Goal: Task Accomplishment & Management: Manage account settings

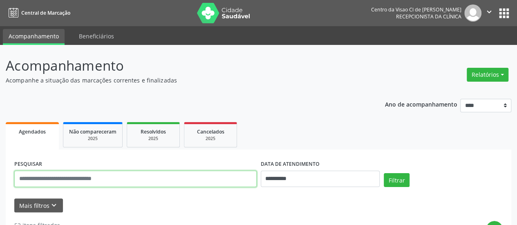
click at [129, 178] on input "text" at bounding box center [135, 179] width 242 height 16
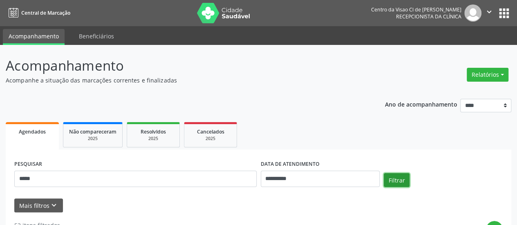
click at [398, 181] on button "Filtrar" at bounding box center [396, 180] width 26 height 14
click at [389, 176] on button "Filtrar" at bounding box center [396, 180] width 26 height 14
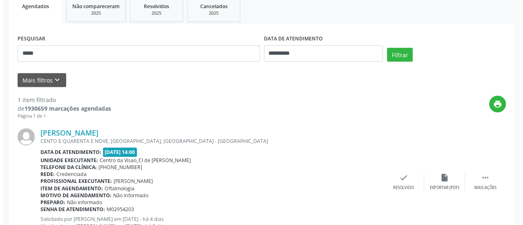
scroll to position [158, 0]
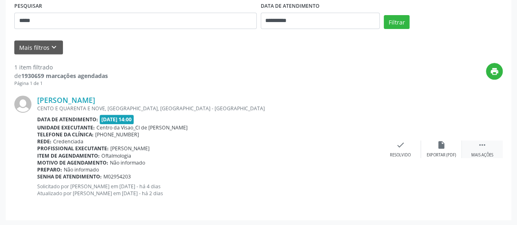
click at [484, 146] on icon "" at bounding box center [481, 144] width 9 height 9
click at [399, 143] on icon "cancel" at bounding box center [400, 144] width 9 height 9
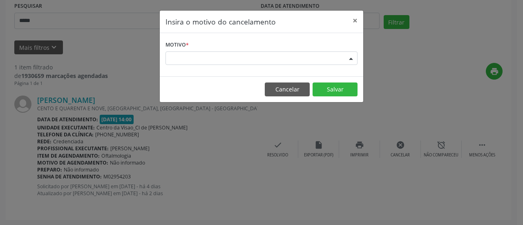
click at [269, 58] on div "Escolha o motivo" at bounding box center [261, 58] width 192 height 14
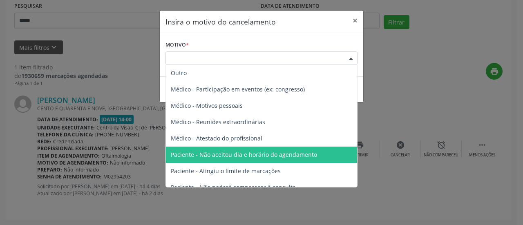
scroll to position [41, 0]
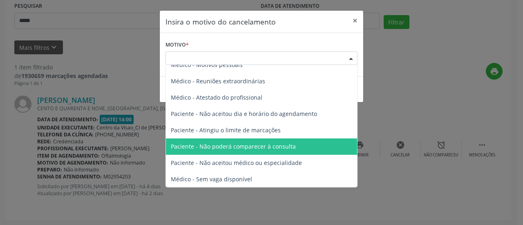
click at [247, 149] on span "Paciente - Não poderá comparecer à consulta" at bounding box center [233, 147] width 125 height 8
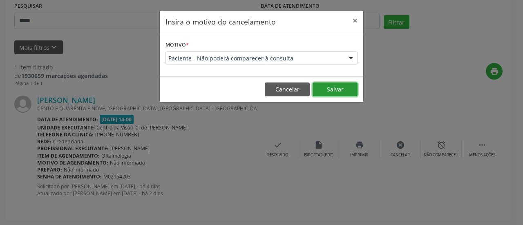
click at [336, 88] on button "Salvar" at bounding box center [334, 89] width 45 height 14
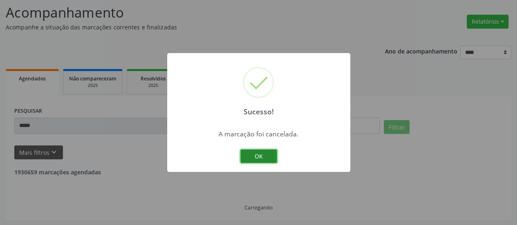
scroll to position [27, 0]
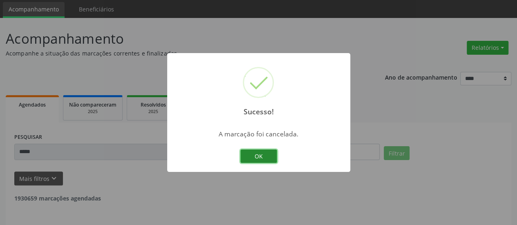
click at [269, 151] on button "OK" at bounding box center [258, 156] width 37 height 14
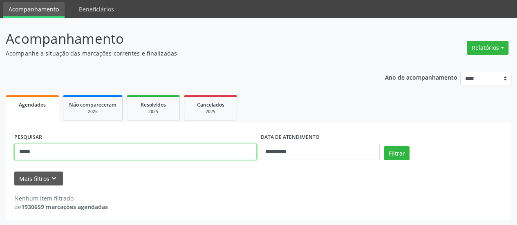
drag, startPoint x: 49, startPoint y: 158, endPoint x: 3, endPoint y: 167, distance: 47.1
click at [0, 171] on div "**********" at bounding box center [258, 121] width 517 height 207
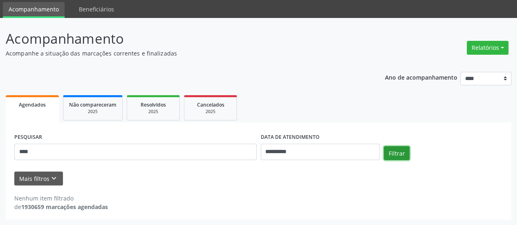
click at [400, 146] on div "**********" at bounding box center [258, 148] width 492 height 35
click at [395, 159] on button "Filtrar" at bounding box center [396, 153] width 26 height 14
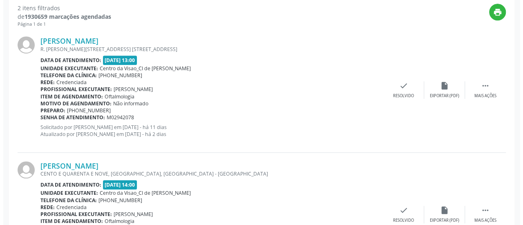
scroll to position [283, 0]
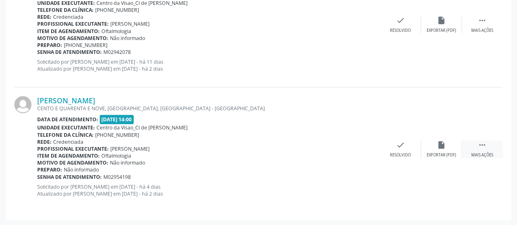
click at [479, 146] on icon "" at bounding box center [481, 144] width 9 height 9
click at [407, 147] on div "cancel Cancelar" at bounding box center [400, 149] width 41 height 18
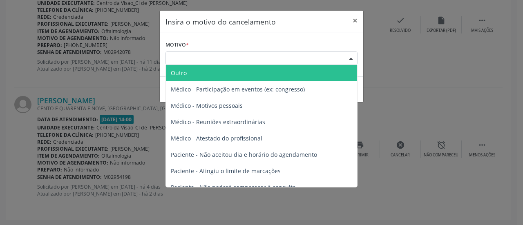
click at [246, 56] on div "Escolha o motivo" at bounding box center [261, 58] width 192 height 14
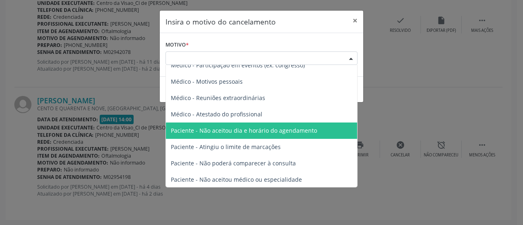
scroll to position [41, 0]
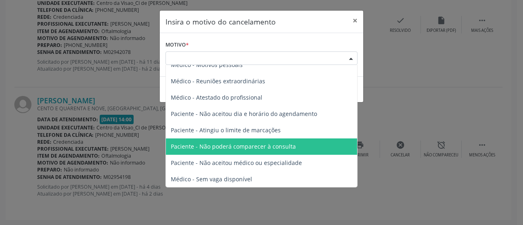
click at [240, 145] on span "Paciente - Não poderá comparecer à consulta" at bounding box center [233, 147] width 125 height 8
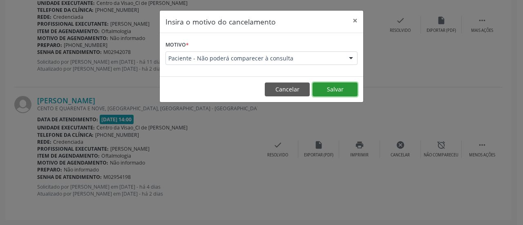
click at [331, 85] on button "Salvar" at bounding box center [334, 89] width 45 height 14
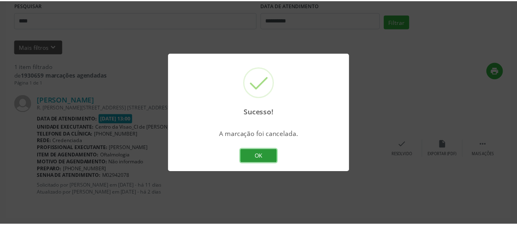
scroll to position [158, 0]
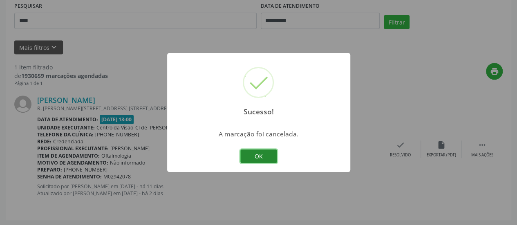
click at [260, 156] on button "OK" at bounding box center [258, 156] width 37 height 14
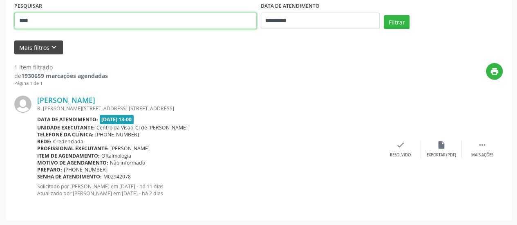
drag, startPoint x: 69, startPoint y: 22, endPoint x: 59, endPoint y: 49, distance: 28.7
click at [0, 35] on div "**********" at bounding box center [258, 56] width 517 height 339
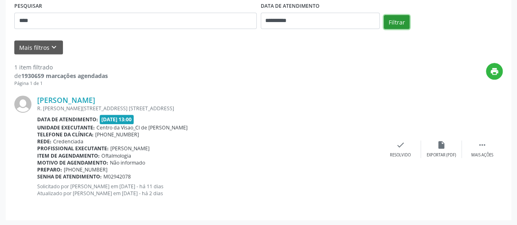
click at [388, 18] on button "Filtrar" at bounding box center [396, 22] width 26 height 14
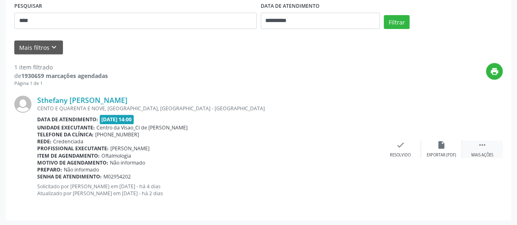
click at [484, 141] on icon "" at bounding box center [481, 144] width 9 height 9
click at [399, 143] on icon "cancel" at bounding box center [400, 144] width 9 height 9
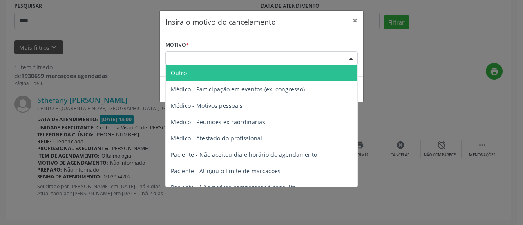
click at [261, 53] on div "Escolha o motivo" at bounding box center [261, 58] width 192 height 14
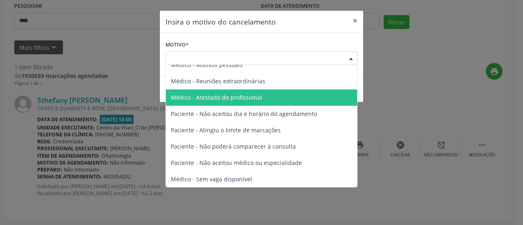
scroll to position [41, 0]
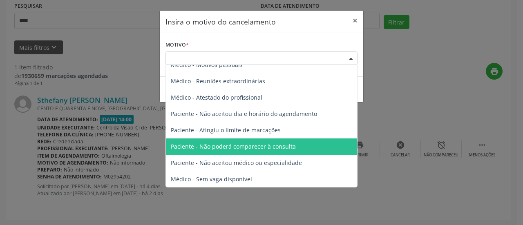
click at [227, 141] on span "Paciente - Não poderá comparecer à consulta" at bounding box center [261, 146] width 191 height 16
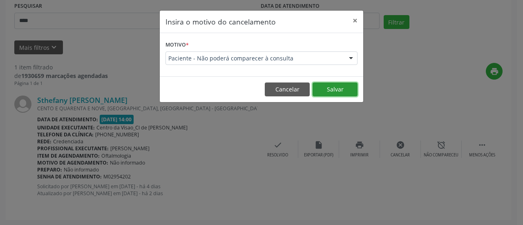
click at [333, 89] on button "Salvar" at bounding box center [334, 89] width 45 height 14
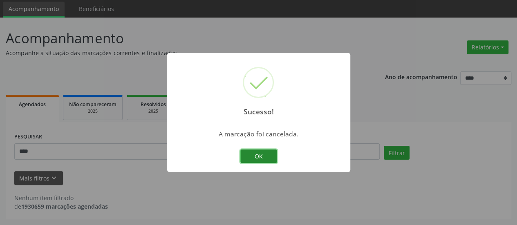
scroll to position [27, 0]
click at [249, 151] on button "OK" at bounding box center [258, 156] width 37 height 14
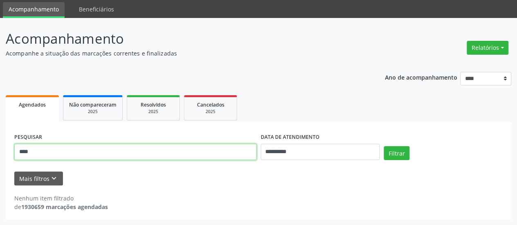
drag, startPoint x: 63, startPoint y: 151, endPoint x: 0, endPoint y: 160, distance: 63.9
click at [0, 161] on div "**********" at bounding box center [258, 121] width 517 height 207
type input "**********"
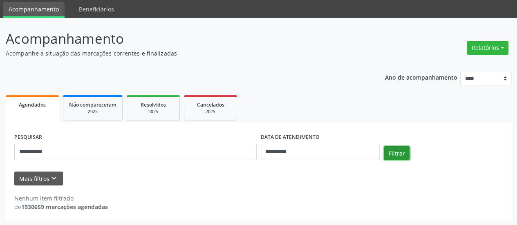
click at [401, 154] on button "Filtrar" at bounding box center [396, 153] width 26 height 14
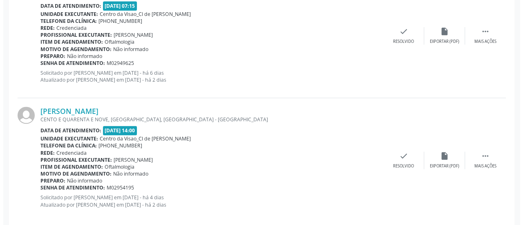
scroll to position [532, 0]
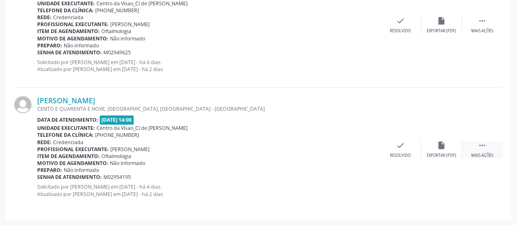
click at [486, 145] on icon "" at bounding box center [481, 145] width 9 height 9
click at [387, 143] on div "cancel Cancelar" at bounding box center [400, 150] width 41 height 18
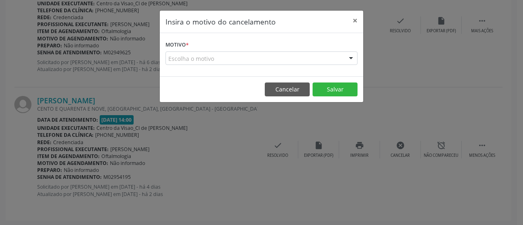
click at [225, 59] on div "Escolha o motivo" at bounding box center [261, 58] width 192 height 14
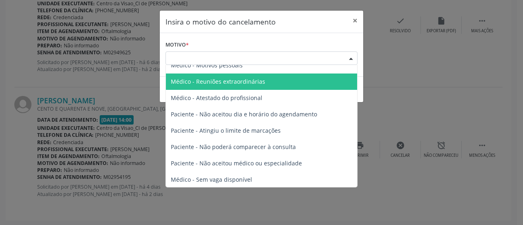
scroll to position [41, 0]
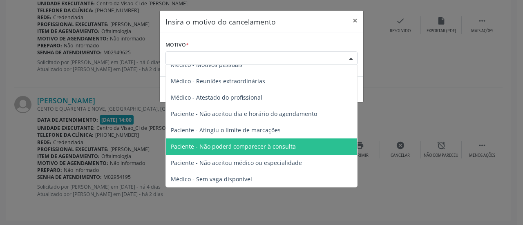
click at [219, 145] on span "Paciente - Não poderá comparecer à consulta" at bounding box center [233, 147] width 125 height 8
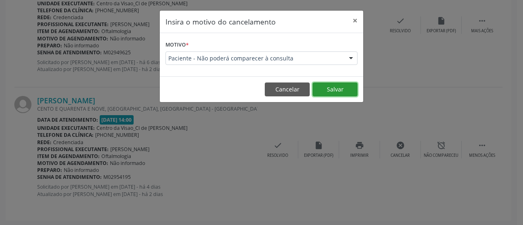
click at [329, 85] on button "Salvar" at bounding box center [334, 89] width 45 height 14
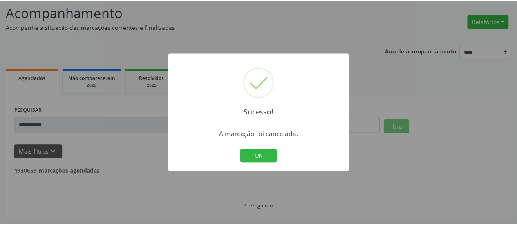
scroll to position [53, 0]
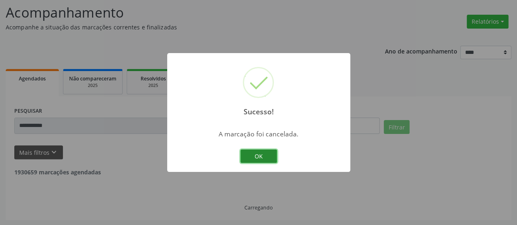
click at [257, 155] on button "OK" at bounding box center [258, 156] width 37 height 14
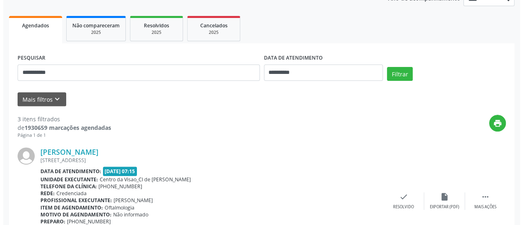
scroll to position [12, 0]
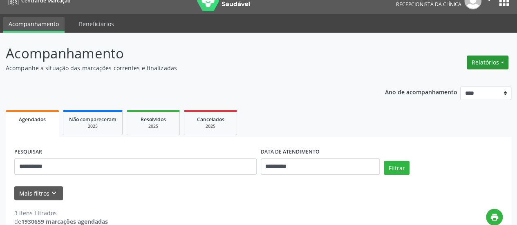
click at [497, 58] on button "Relatórios" at bounding box center [487, 63] width 42 height 14
click at [466, 75] on link "Agendamentos" at bounding box center [465, 79] width 88 height 11
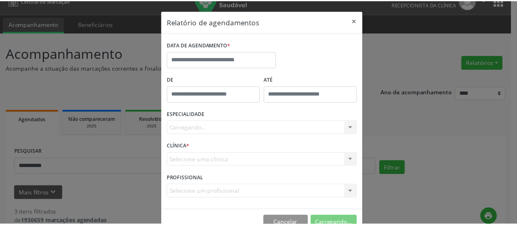
scroll to position [0, 0]
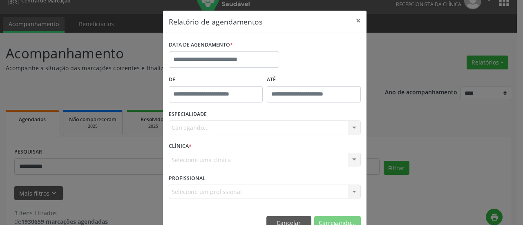
click at [193, 49] on label "DATA DE AGENDAMENTO *" at bounding box center [201, 45] width 64 height 13
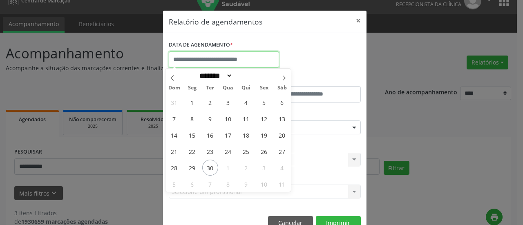
click at [194, 53] on input "text" at bounding box center [224, 59] width 110 height 16
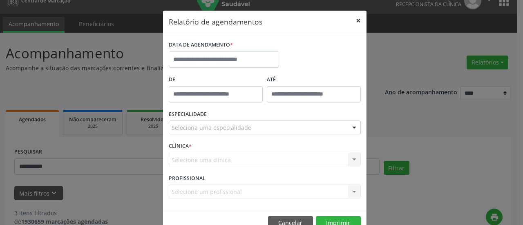
click at [354, 19] on button "×" at bounding box center [358, 21] width 16 height 20
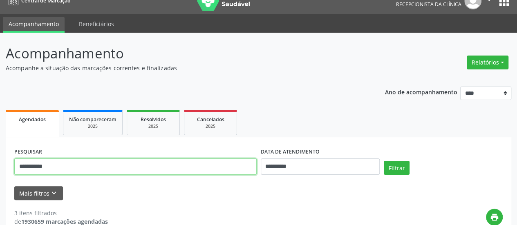
drag, startPoint x: 74, startPoint y: 168, endPoint x: 0, endPoint y: 177, distance: 74.9
